Goal: Task Accomplishment & Management: Manage account settings

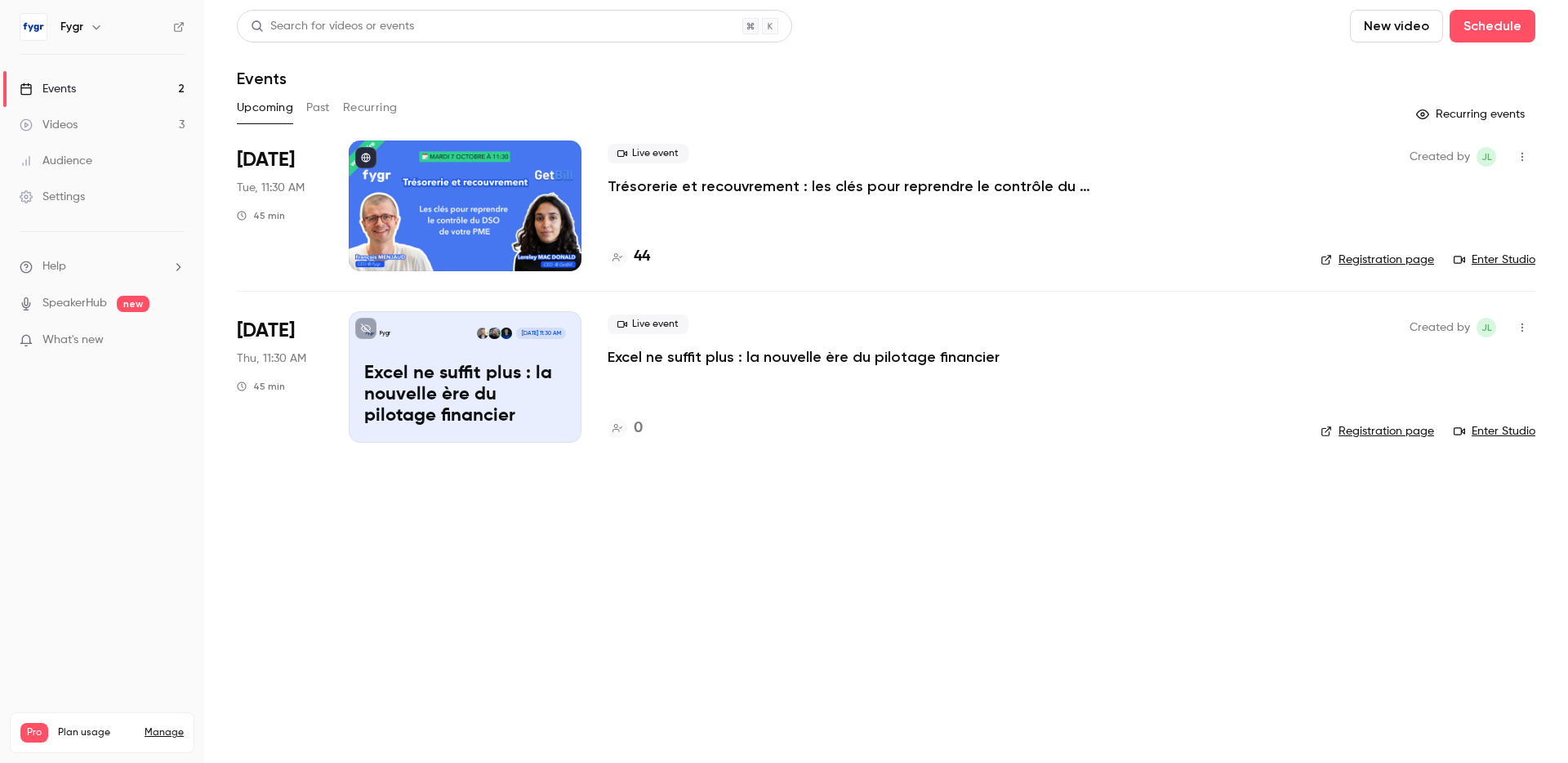
click at [494, 394] on p "Excel ne suffit plus : la nouvelle ère du pilotage financier" at bounding box center [465, 395] width 201 height 63
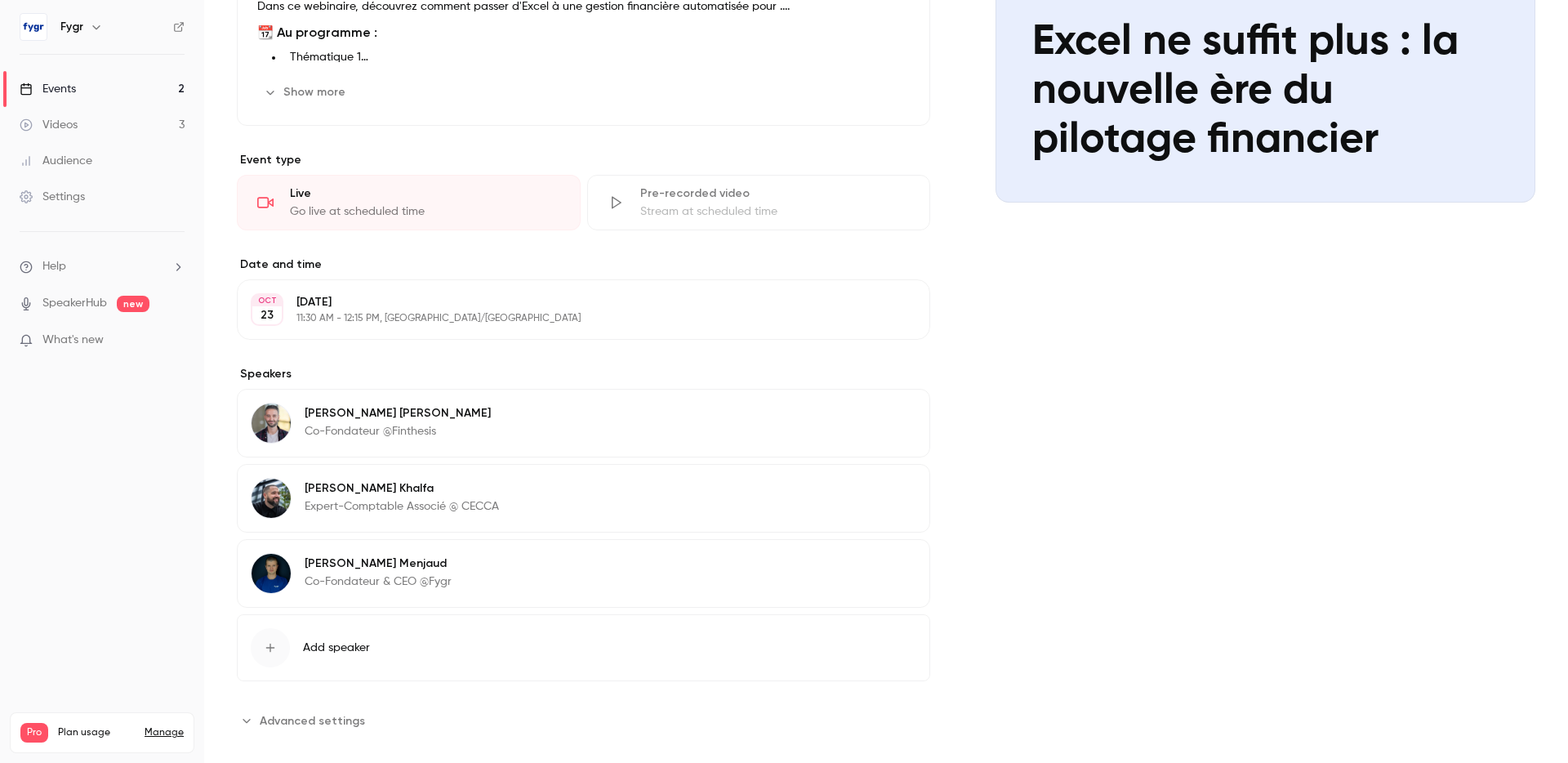
scroll to position [288, 0]
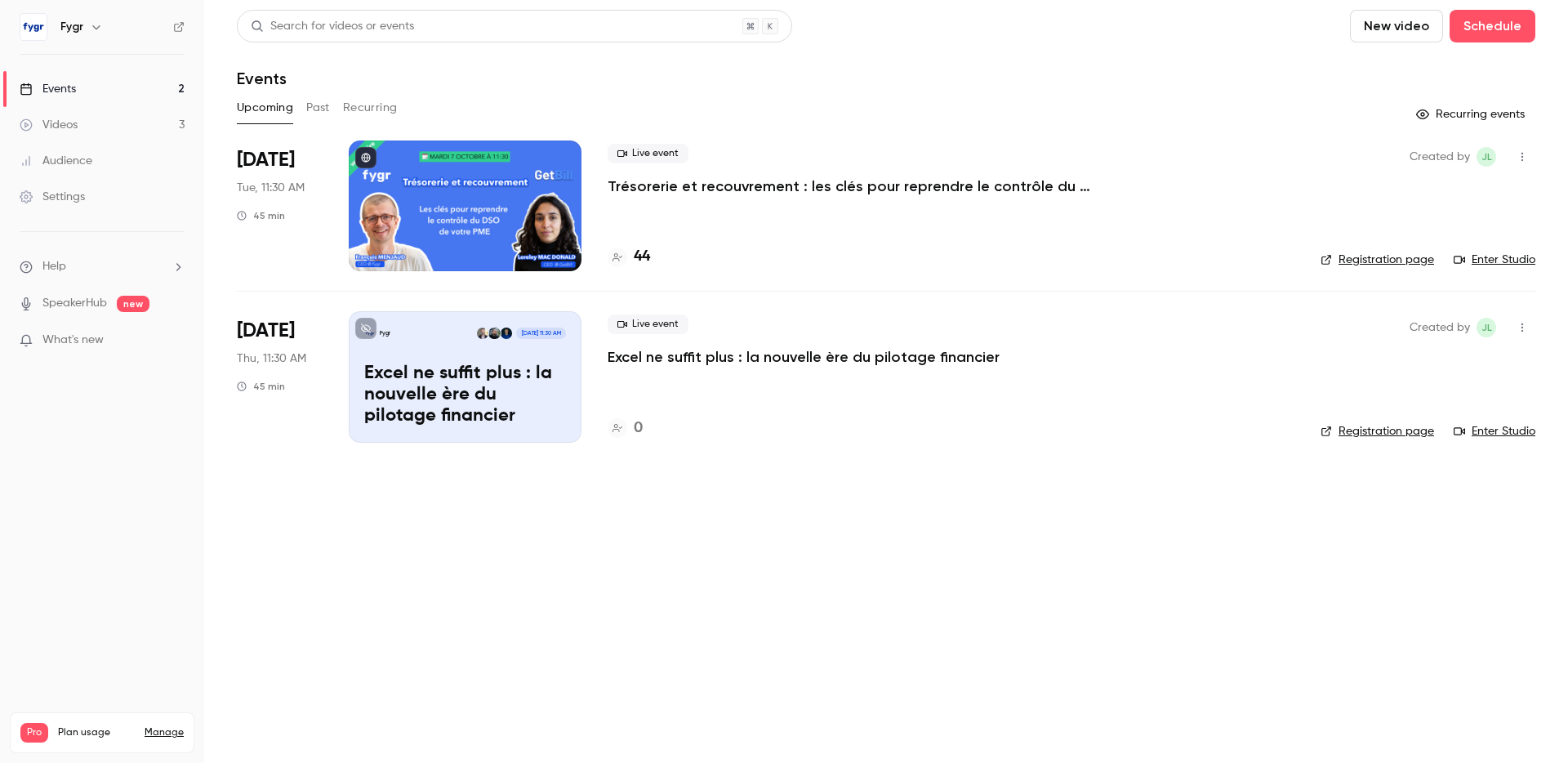
click at [473, 369] on p "Excel ne suffit plus : la nouvelle ère du pilotage financier" at bounding box center [465, 395] width 201 height 63
